Goal: Navigation & Orientation: Understand site structure

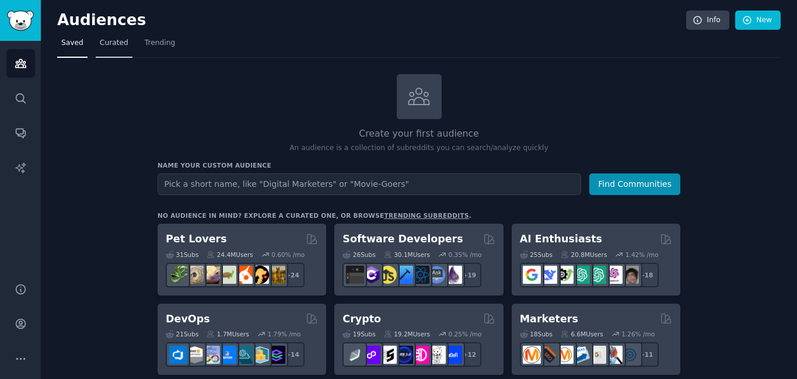
click at [107, 43] on span "Curated" at bounding box center [114, 43] width 29 height 10
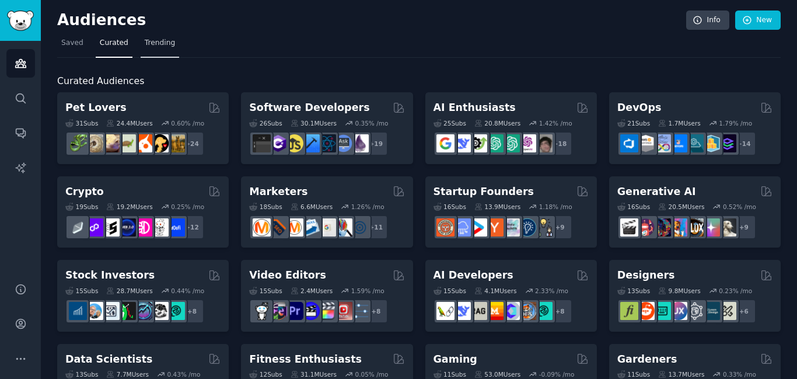
click at [148, 42] on span "Trending" at bounding box center [160, 43] width 30 height 10
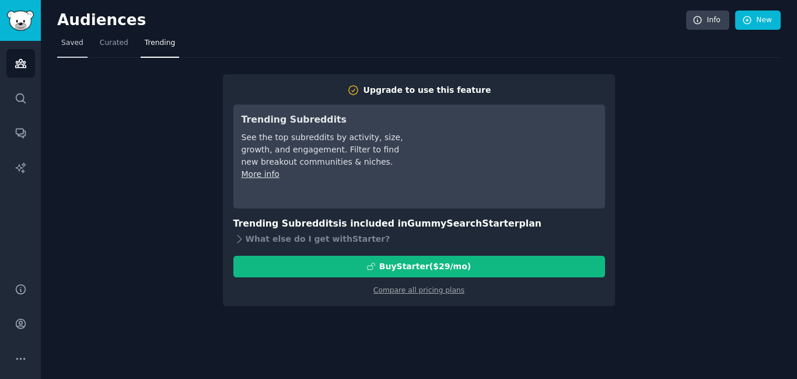
click at [72, 41] on span "Saved" at bounding box center [72, 43] width 22 height 10
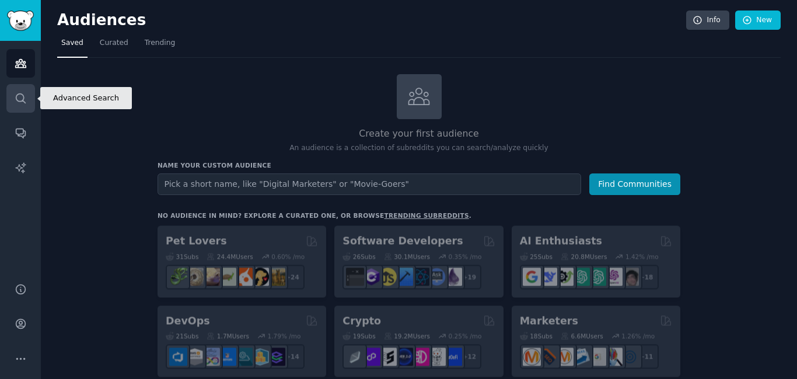
click at [22, 99] on icon "Sidebar" at bounding box center [21, 98] width 12 height 12
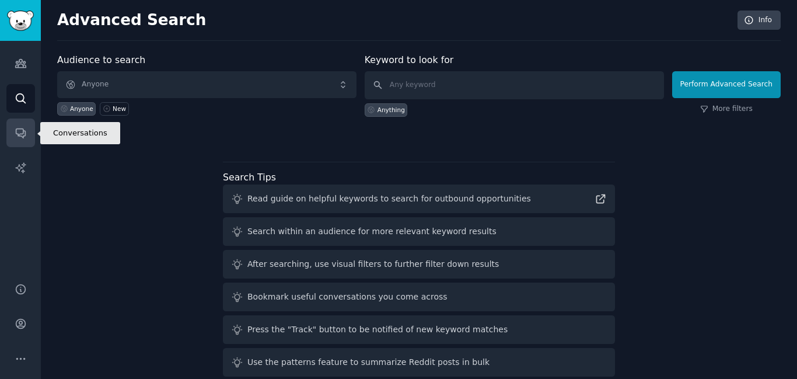
click at [22, 129] on icon "Sidebar" at bounding box center [20, 133] width 9 height 9
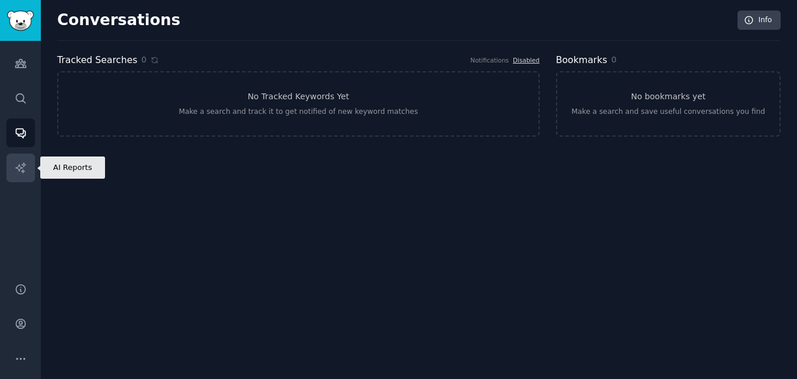
click at [21, 164] on icon "Sidebar" at bounding box center [20, 167] width 10 height 10
